Goal: Task Accomplishment & Management: Use online tool/utility

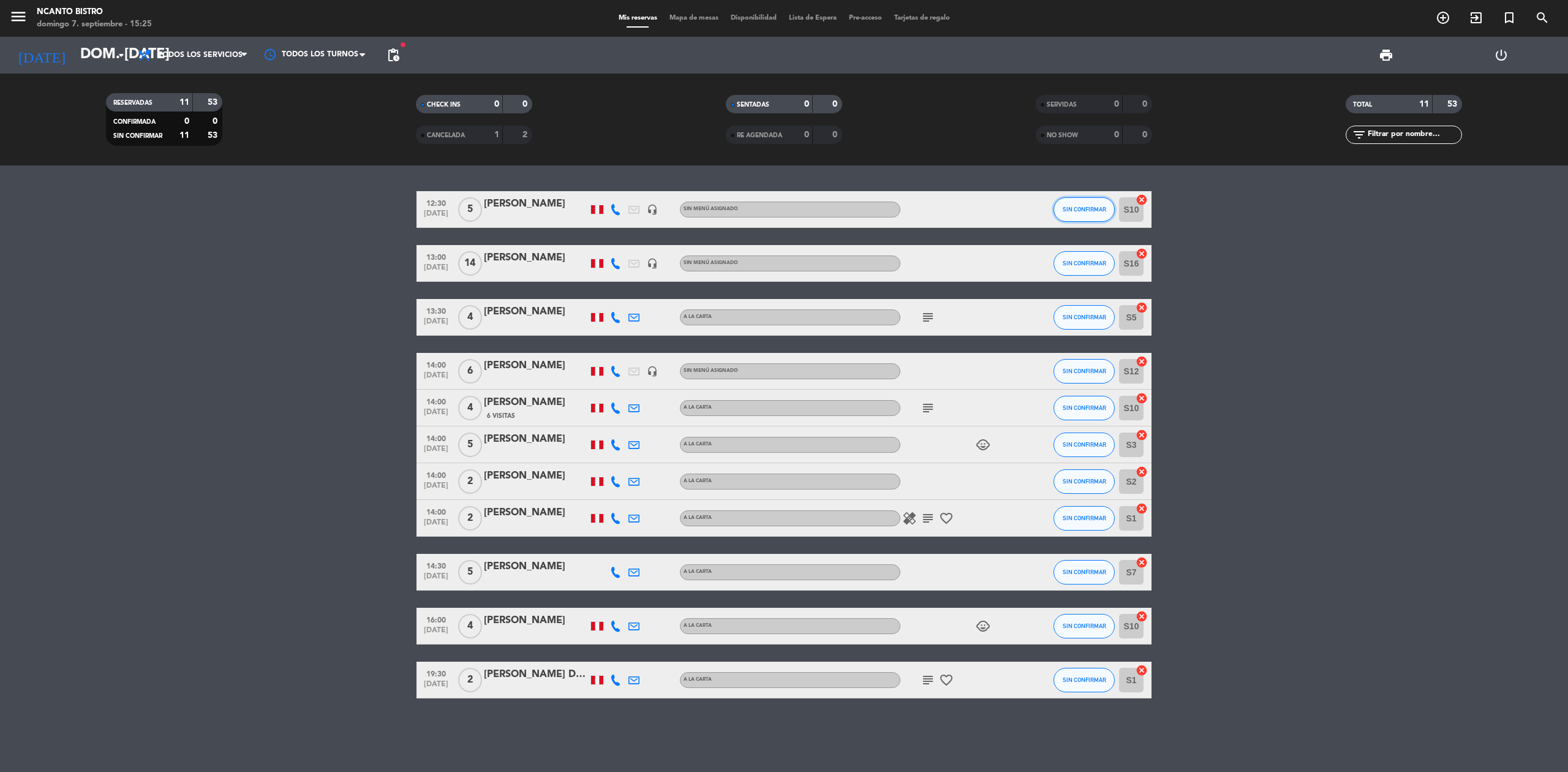
click at [1104, 212] on span "SIN CONFIRMAR" at bounding box center [1084, 209] width 43 height 7
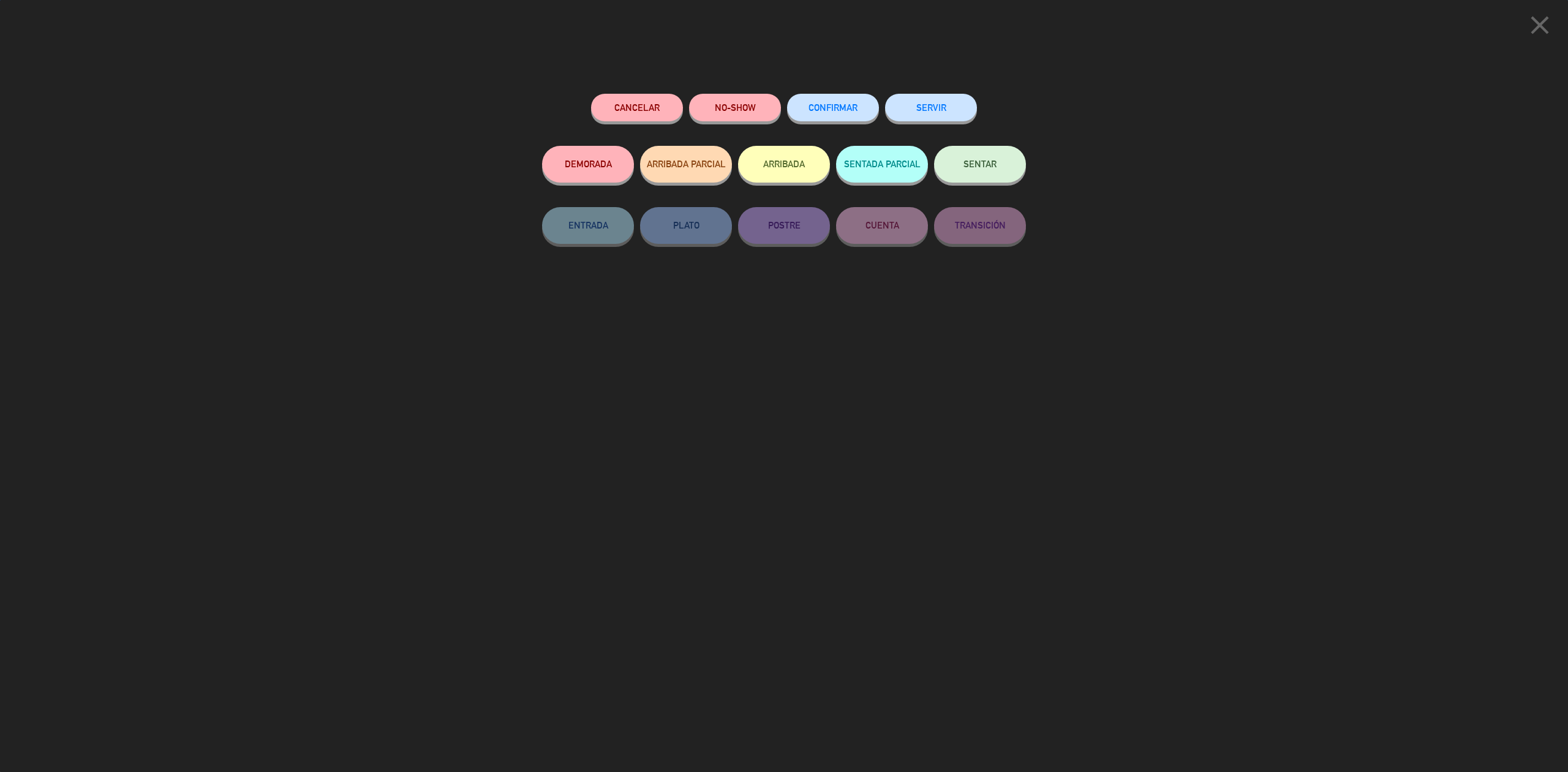
click at [927, 106] on button "SERVIR" at bounding box center [931, 107] width 92 height 27
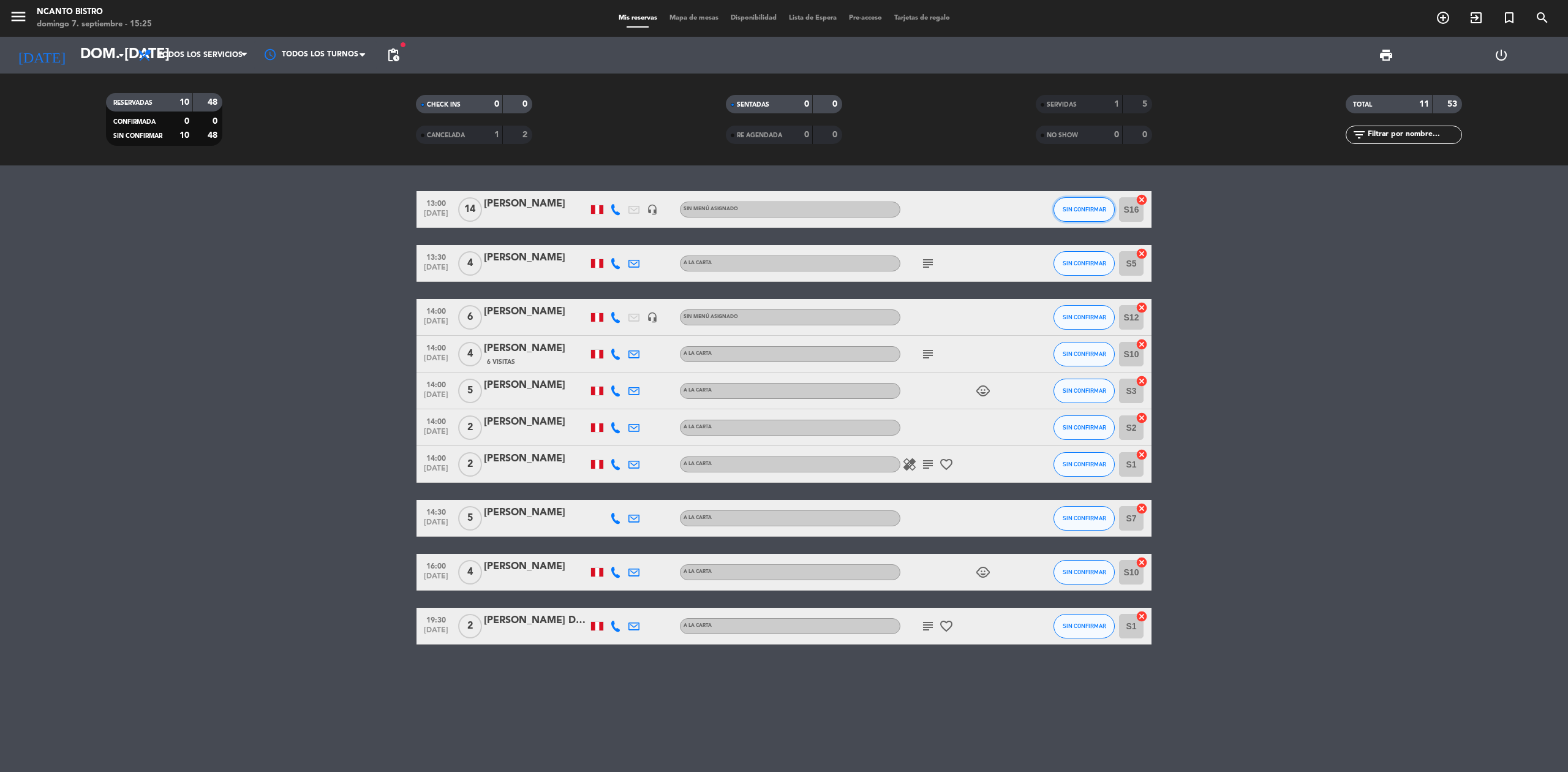
click at [1089, 210] on span "SIN CONFIRMAR" at bounding box center [1084, 209] width 43 height 7
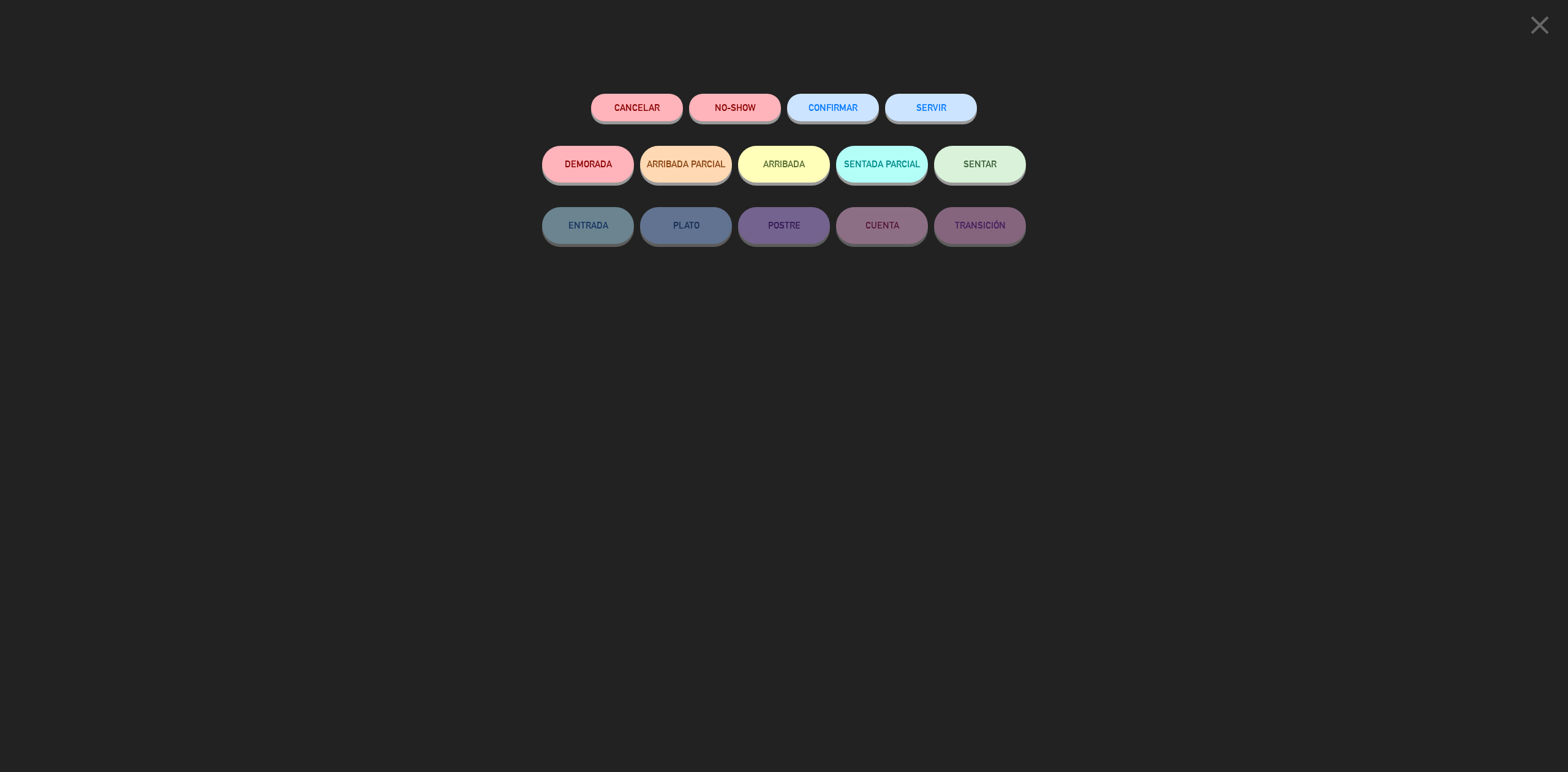
click at [925, 106] on button "SERVIR" at bounding box center [931, 107] width 92 height 27
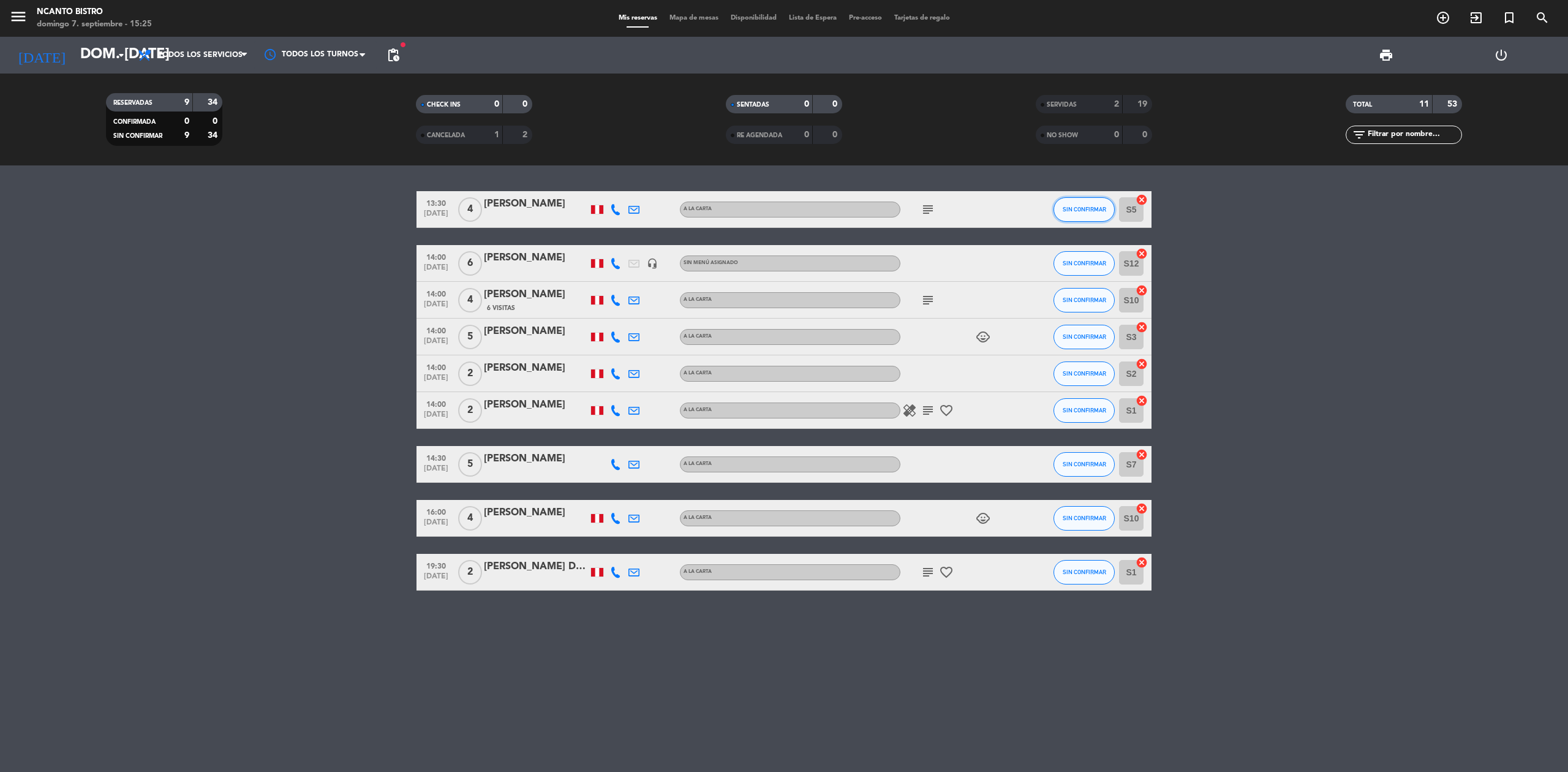
click at [1079, 208] on span "SIN CONFIRMAR" at bounding box center [1084, 209] width 43 height 7
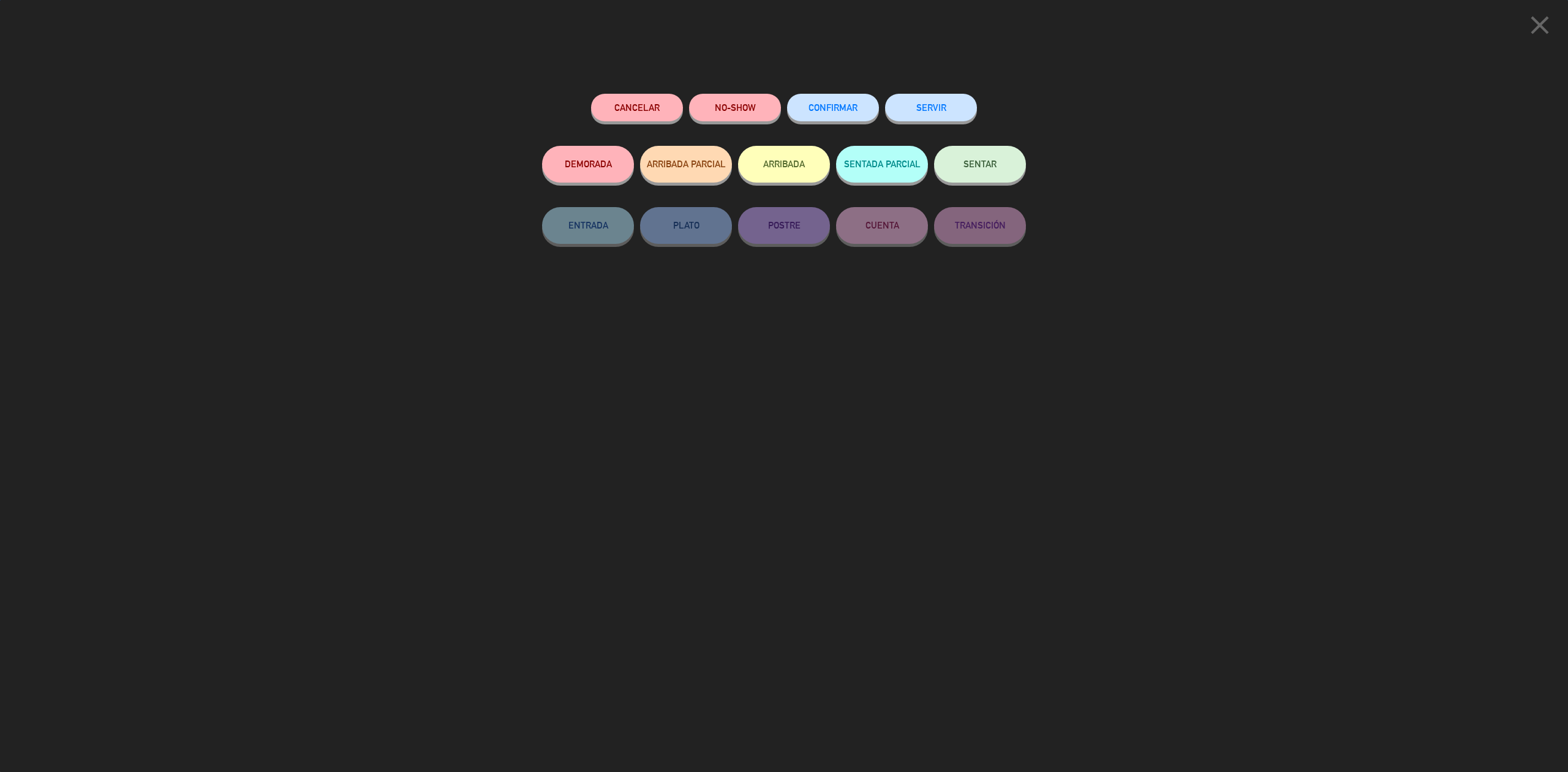
click at [940, 116] on button "SERVIR" at bounding box center [931, 107] width 92 height 27
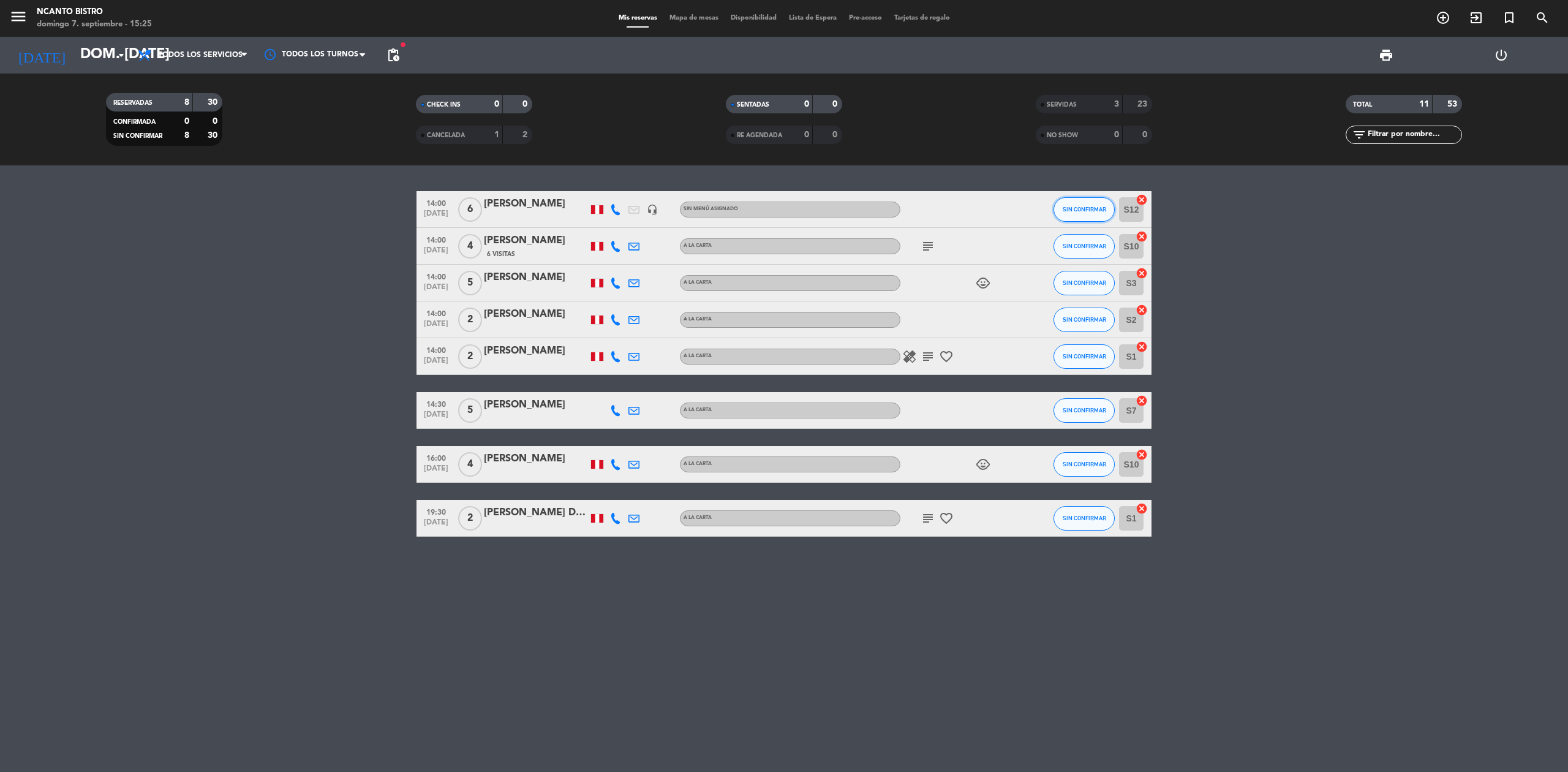
click at [1101, 202] on button "SIN CONFIRMAR" at bounding box center [1083, 210] width 61 height 25
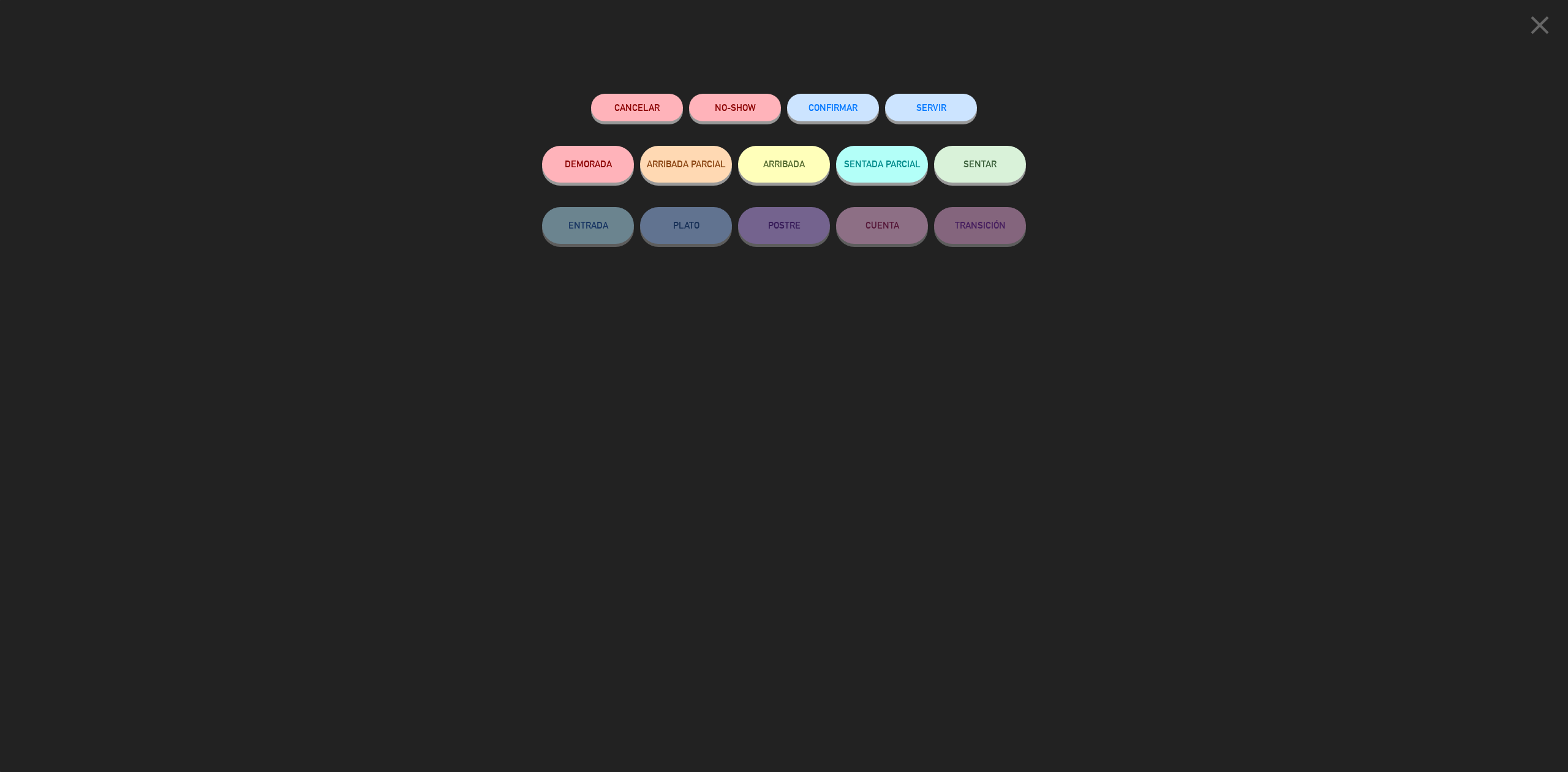
click at [948, 107] on button "SERVIR" at bounding box center [931, 107] width 92 height 27
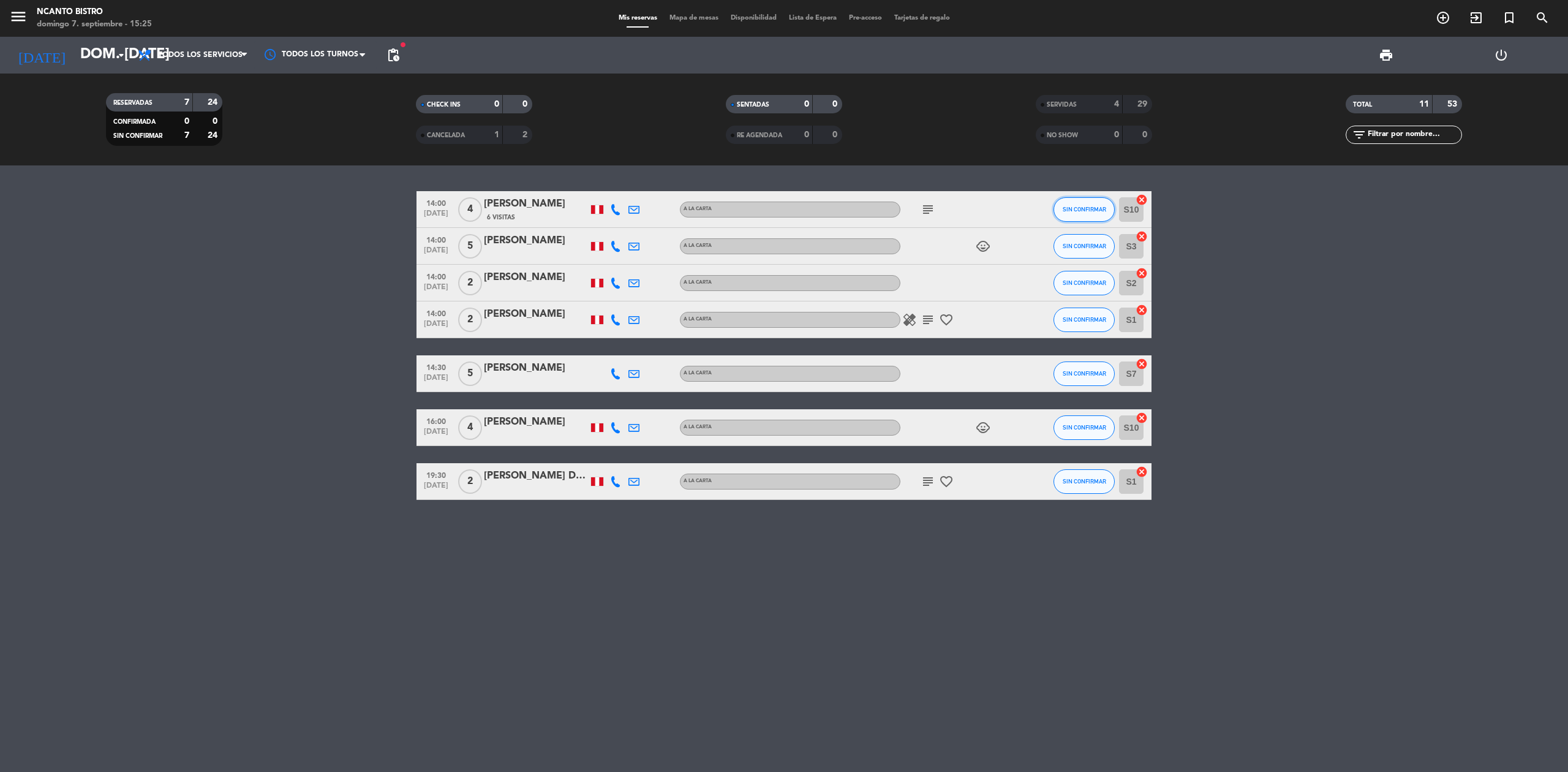
click at [1079, 202] on button "SIN CONFIRMAR" at bounding box center [1083, 210] width 61 height 25
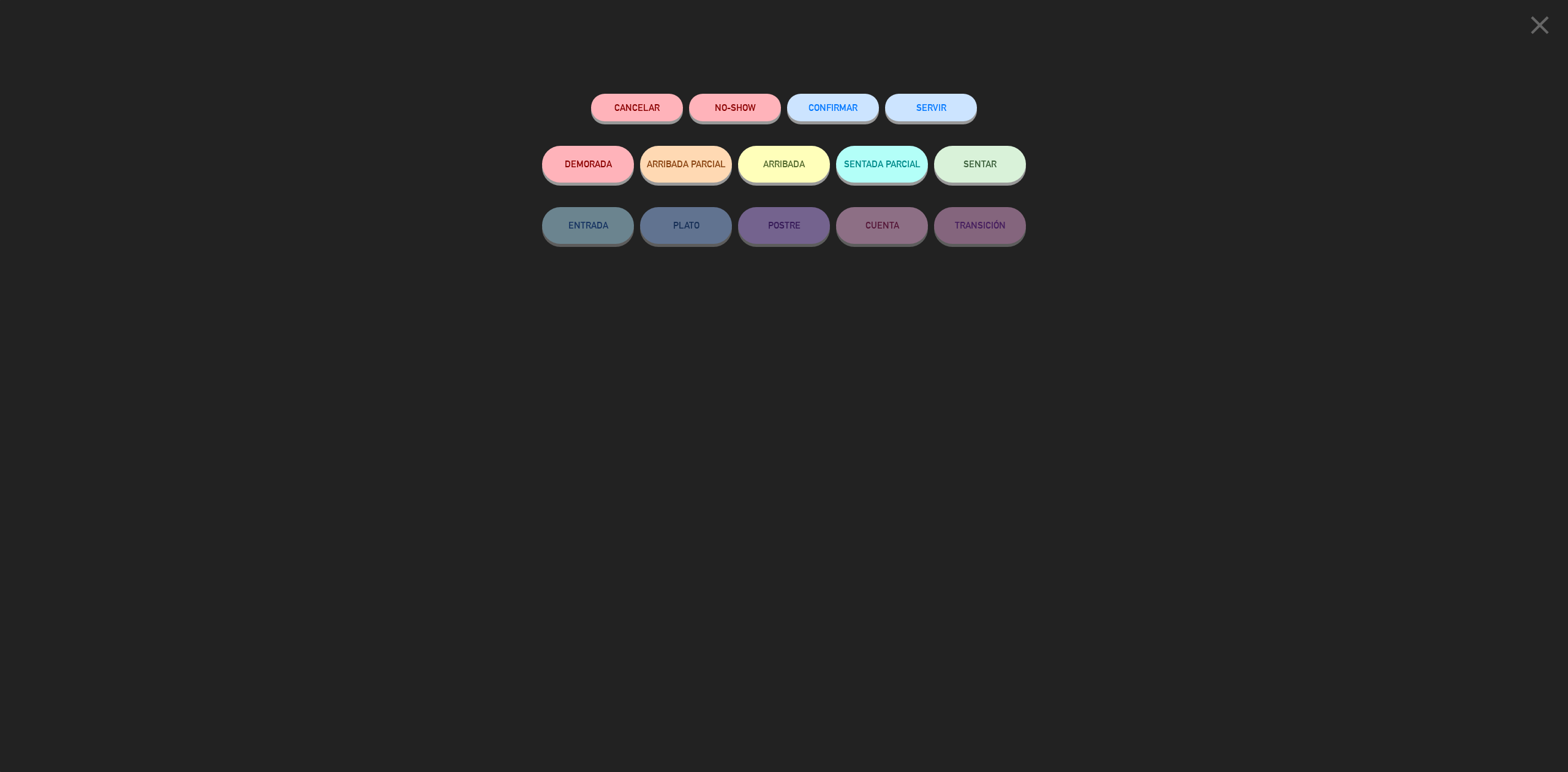
click at [920, 106] on button "SERVIR" at bounding box center [931, 107] width 92 height 27
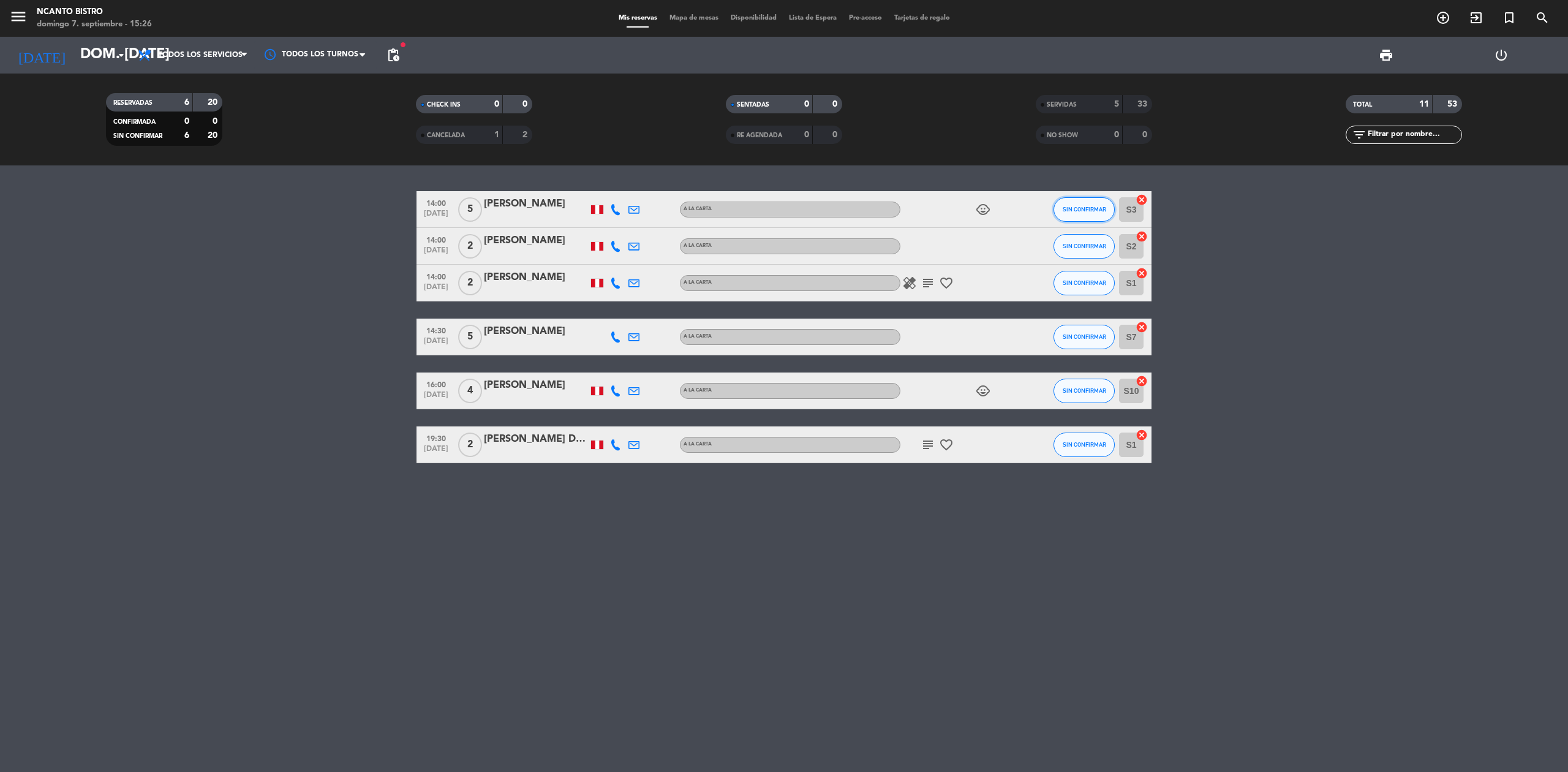
click at [1081, 205] on span "SIN CONFIRMAR" at bounding box center [1084, 209] width 43 height 7
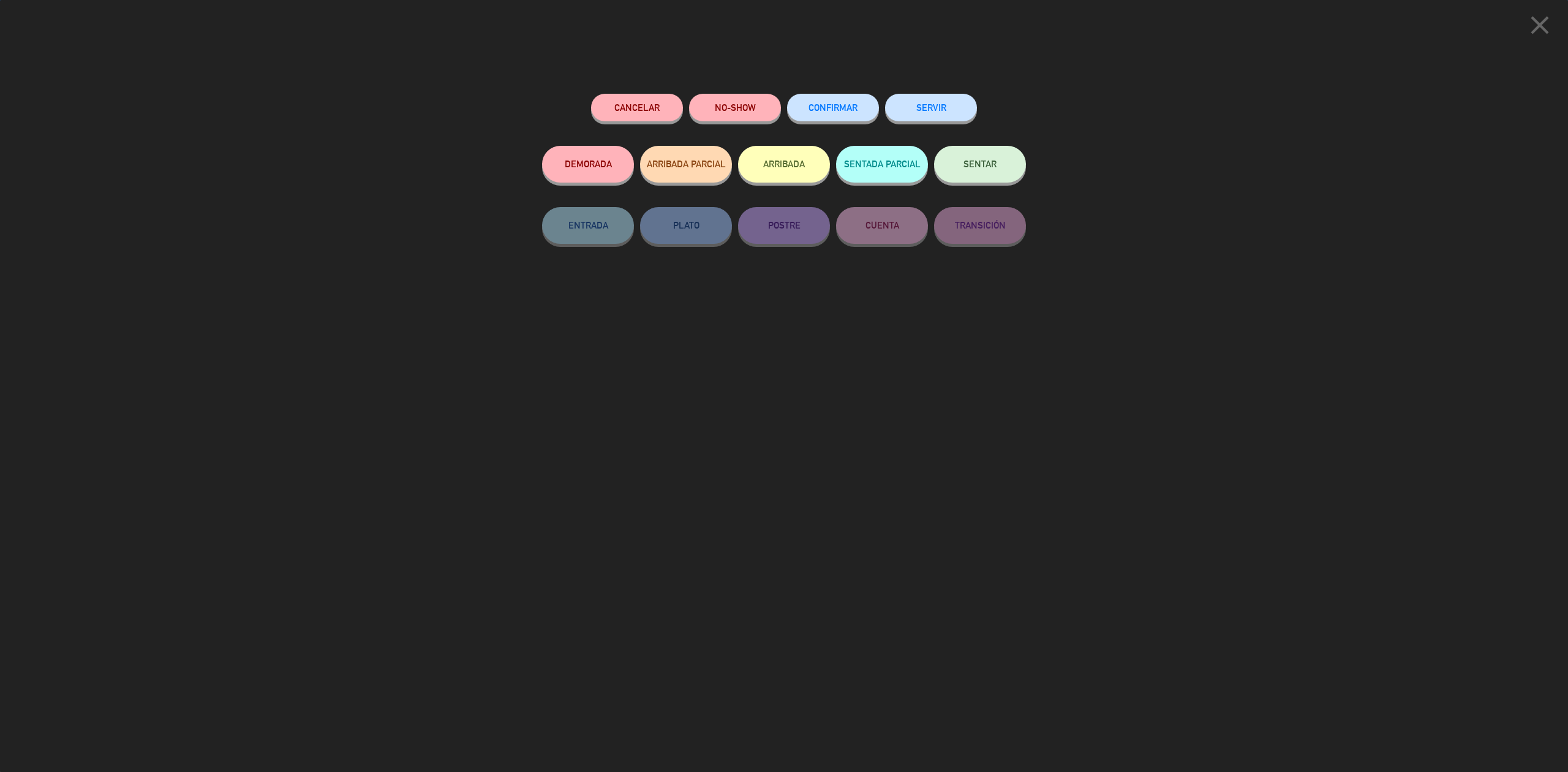
click at [961, 103] on button "SERVIR" at bounding box center [931, 107] width 92 height 27
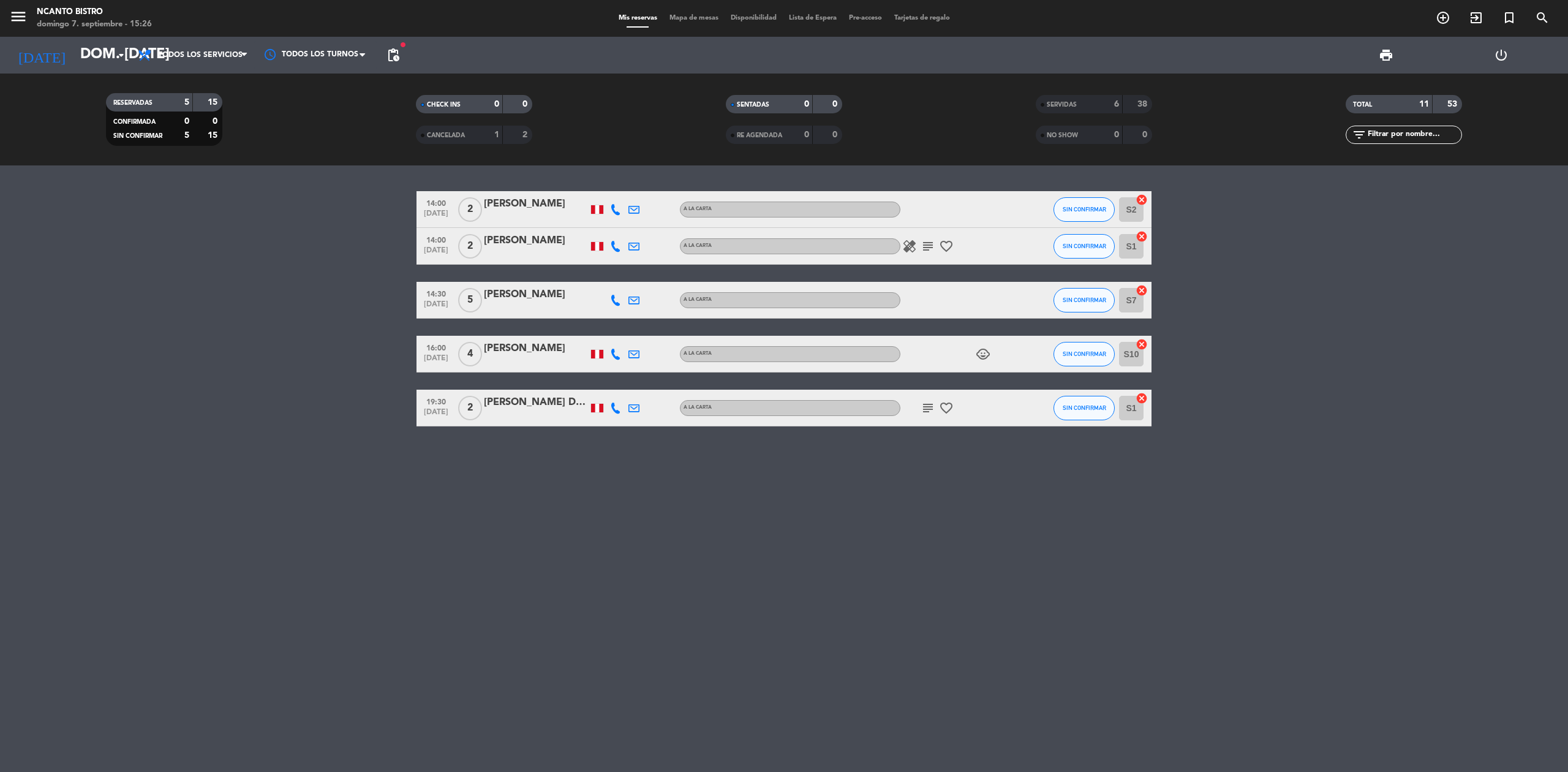
click at [1061, 195] on div "SIN CONFIRMAR" at bounding box center [1083, 209] width 61 height 36
click at [1098, 213] on button "SIN CONFIRMAR" at bounding box center [1083, 210] width 61 height 25
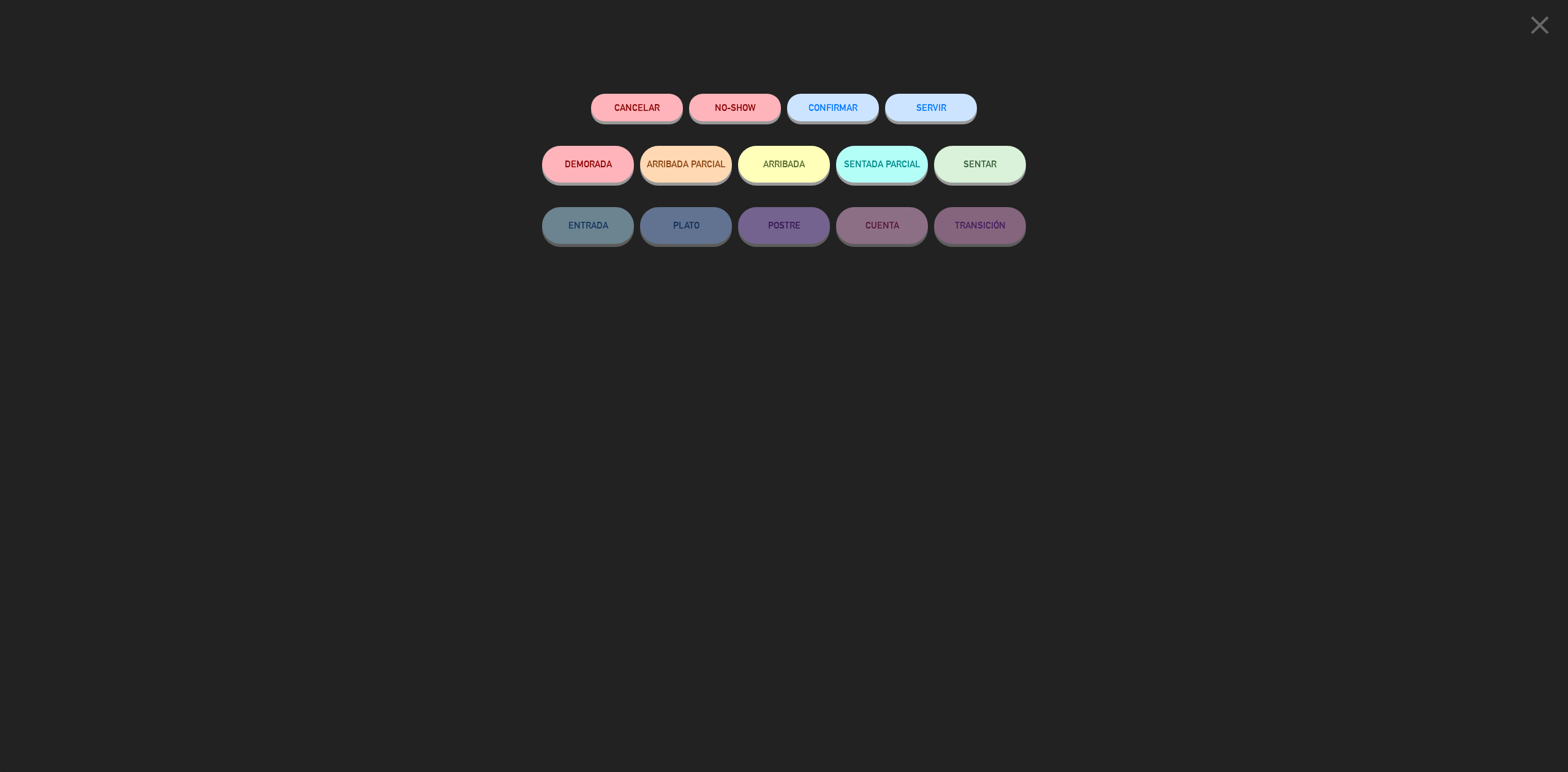
click at [959, 106] on button "SERVIR" at bounding box center [931, 107] width 92 height 27
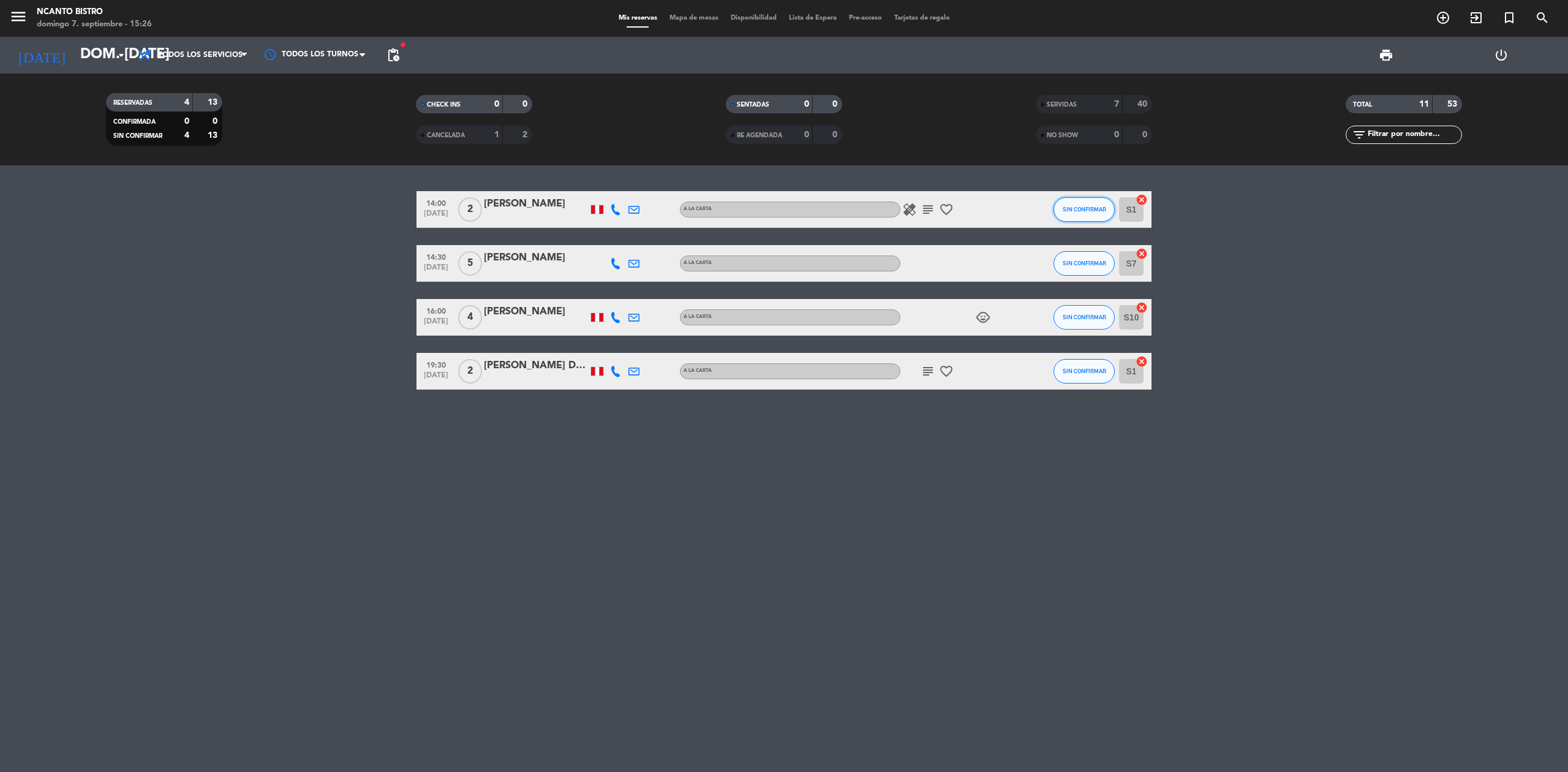
click at [1063, 210] on span "SIN CONFIRMAR" at bounding box center [1084, 209] width 43 height 7
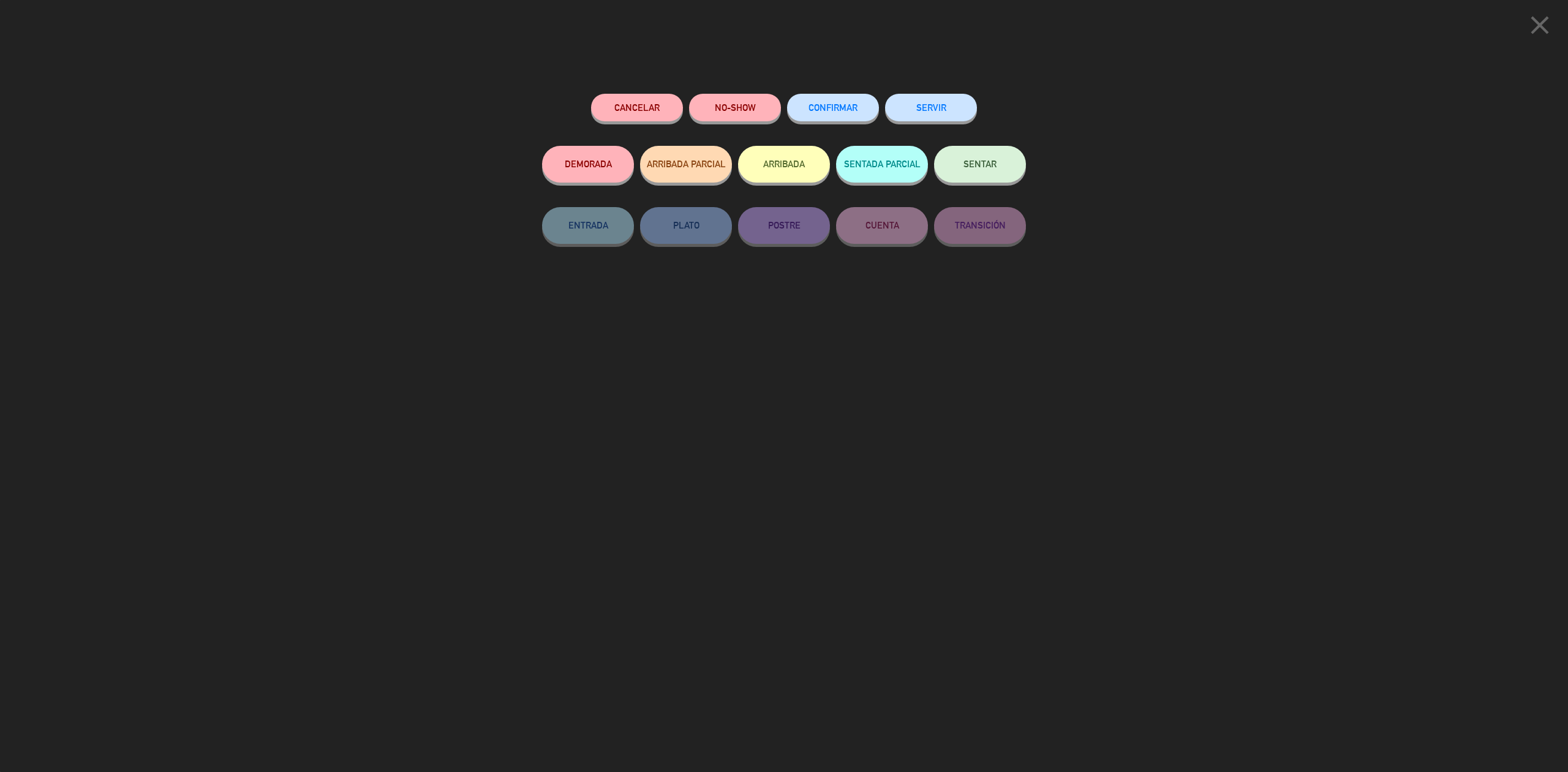
click at [952, 97] on button "SERVIR" at bounding box center [931, 107] width 92 height 27
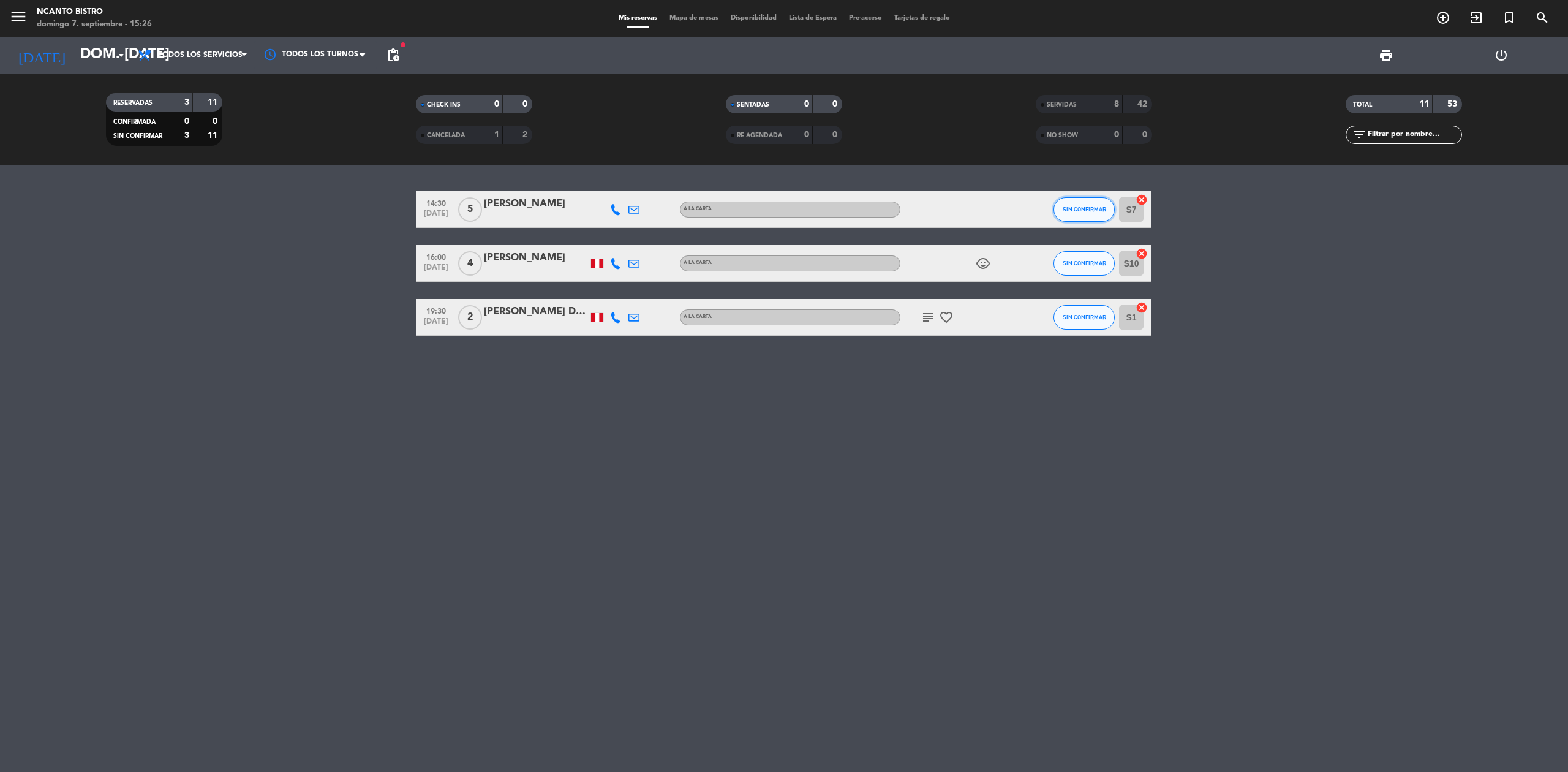
click at [1081, 213] on button "SIN CONFIRMAR" at bounding box center [1083, 210] width 61 height 25
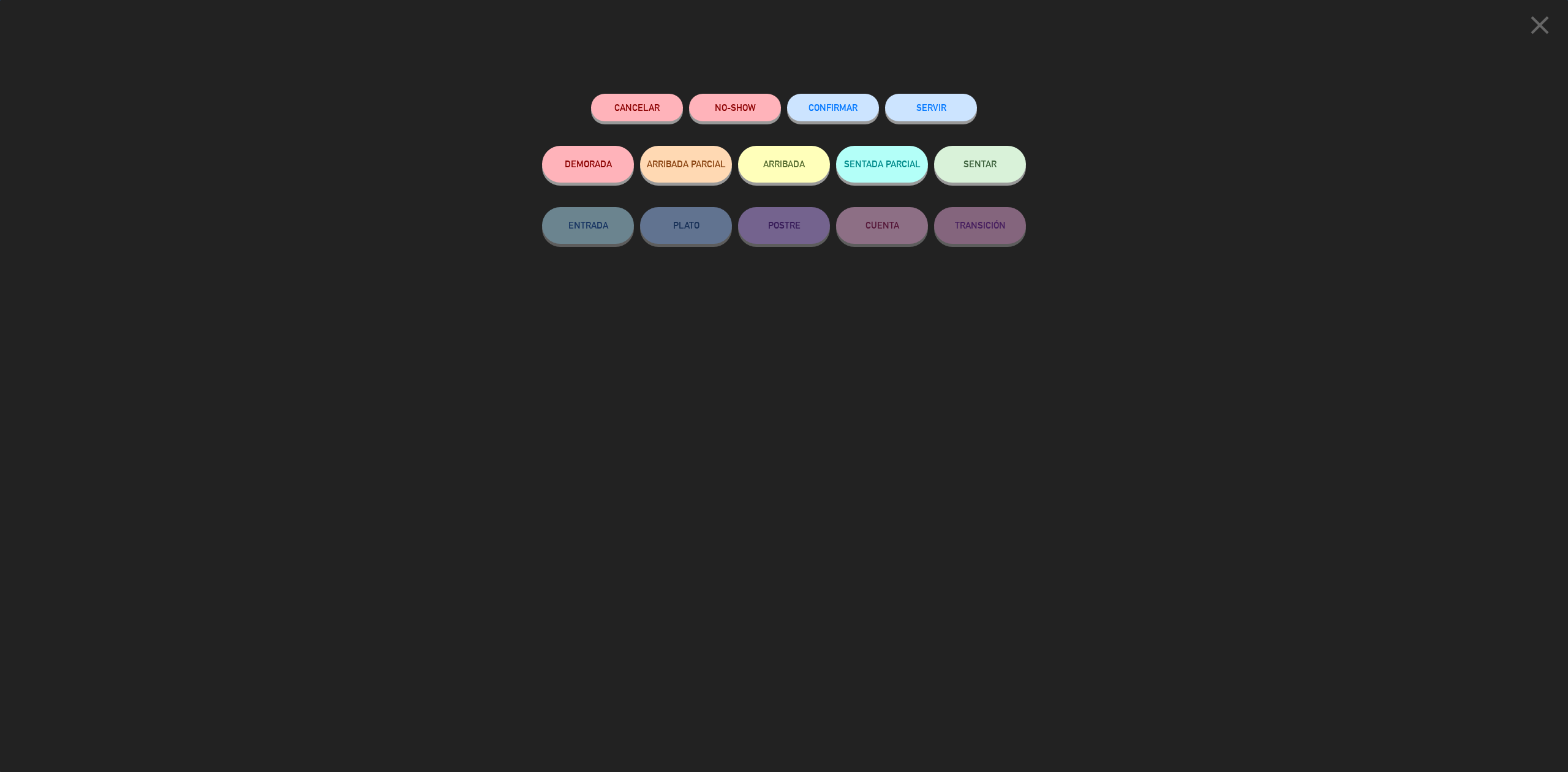
click at [928, 107] on button "SERVIR" at bounding box center [931, 107] width 92 height 27
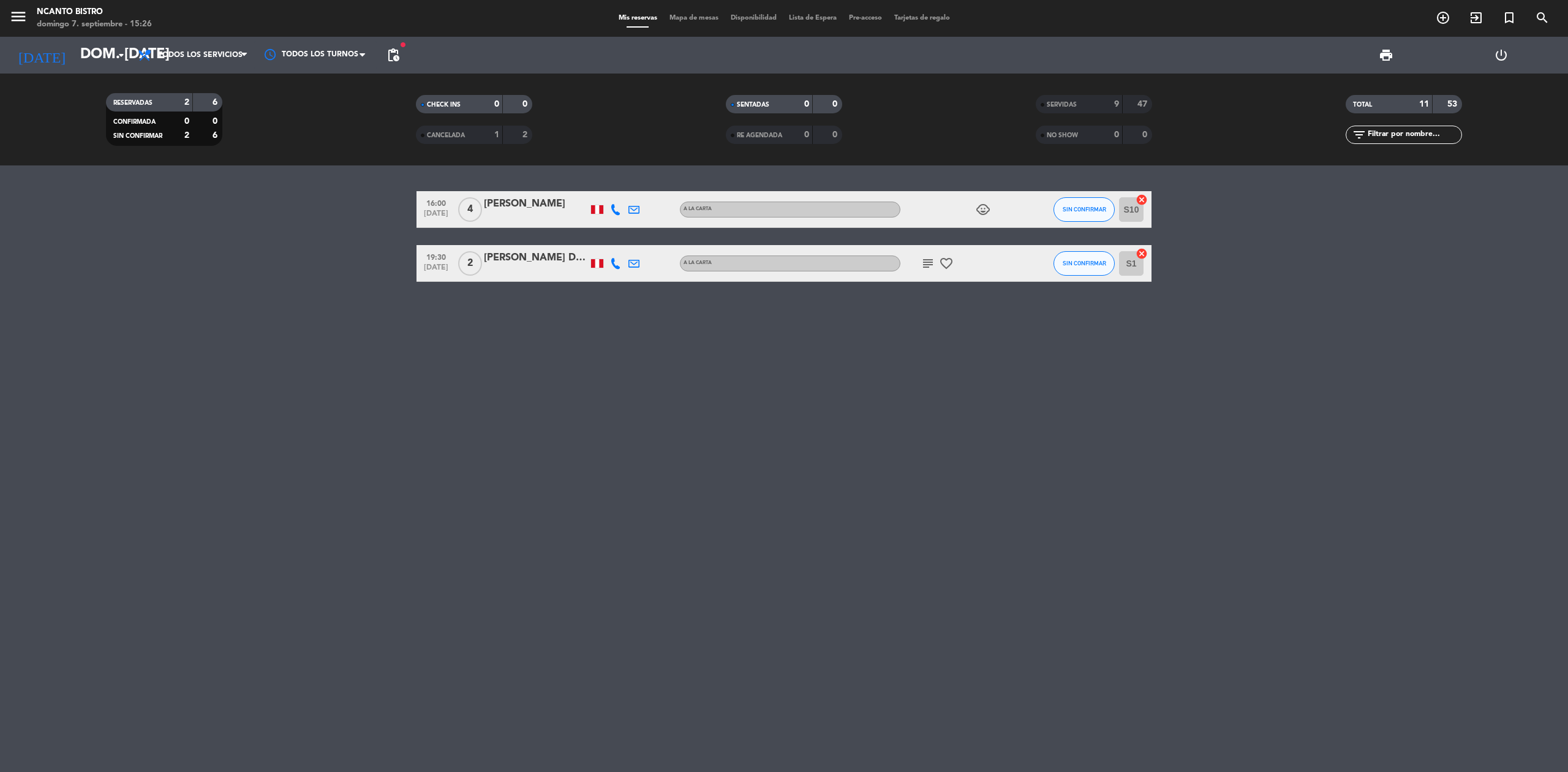
click at [1567, 353] on div "16:00 [DATE] 4 [PERSON_NAME] A [PERSON_NAME] child_care SIN CONFIRMAR S10 cance…" at bounding box center [784, 469] width 1568 height 606
